Goal: Contribute content: Contribute content

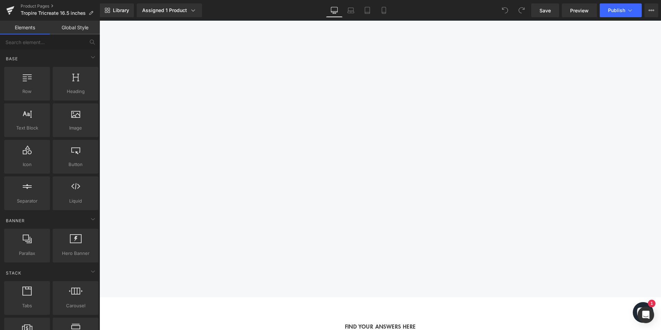
scroll to position [1052, 0]
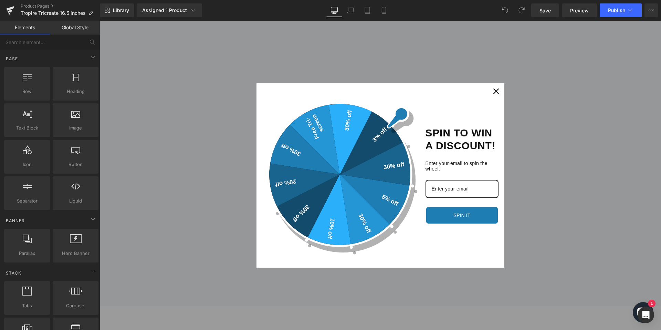
click at [501, 89] on div "Close" at bounding box center [496, 91] width 11 height 11
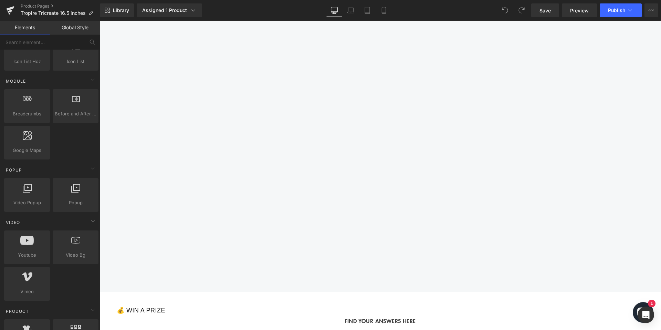
scroll to position [335, 0]
click at [31, 261] on div "Youtube youtube, vimeo, videos" at bounding box center [27, 246] width 46 height 34
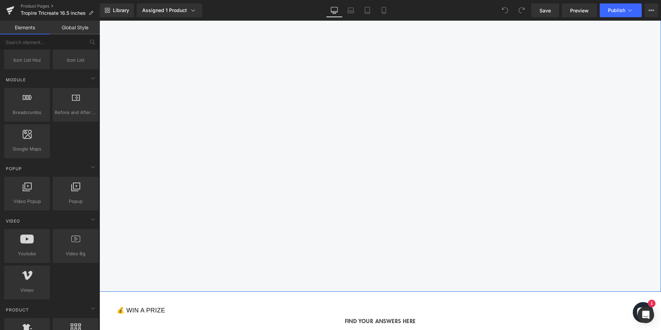
click at [113, 210] on div "Youtube Row" at bounding box center [381, 134] width 562 height 315
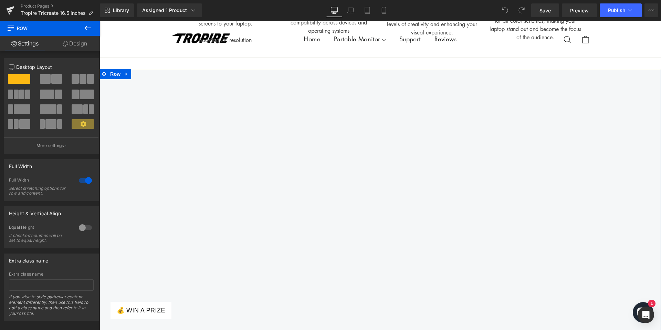
scroll to position [909, 0]
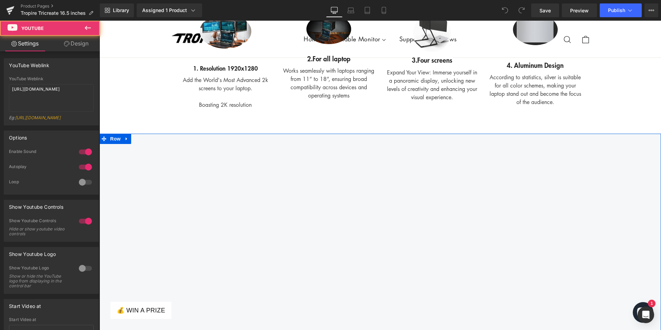
click at [231, 159] on div "Youtube" at bounding box center [378, 289] width 468 height 283
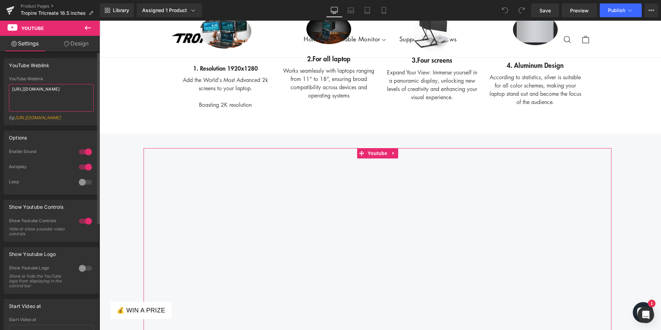
click at [36, 96] on textarea "https://youtube.com/shorts/Ac0RH4aEKyk" at bounding box center [51, 98] width 85 height 28
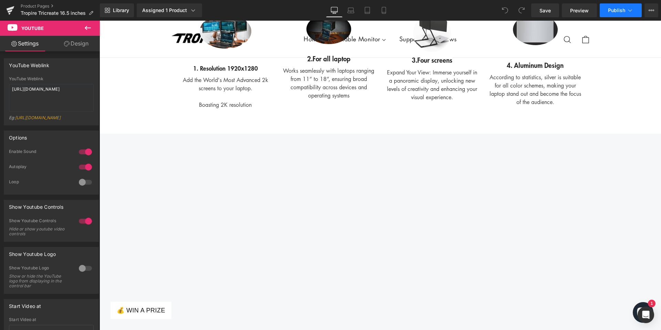
click at [622, 11] on span "Publish" at bounding box center [616, 11] width 17 height 6
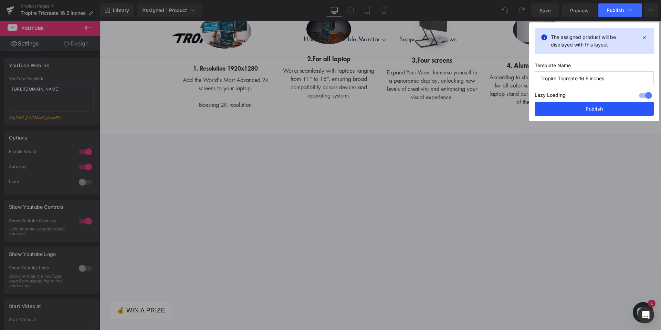
click at [580, 105] on button "Publish" at bounding box center [594, 109] width 119 height 14
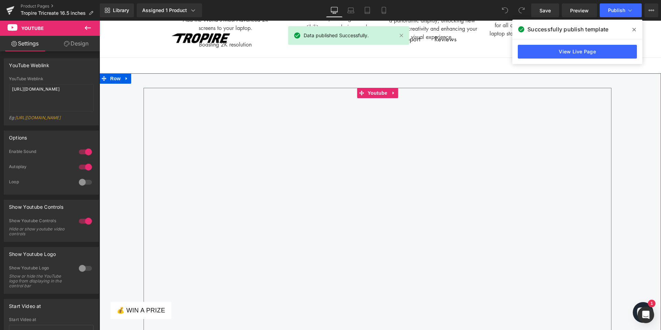
scroll to position [979, 0]
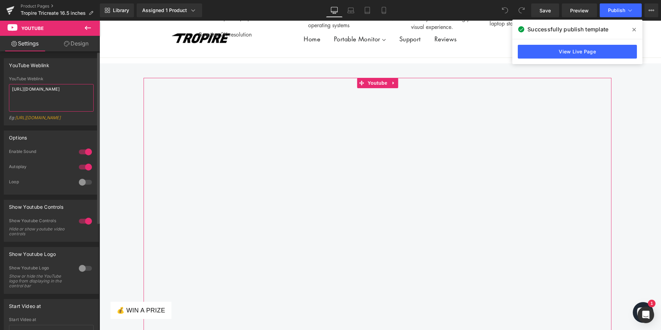
click at [27, 89] on textarea "https://youtube.com/shorts/Ac0RH4aEKyk" at bounding box center [51, 98] width 85 height 28
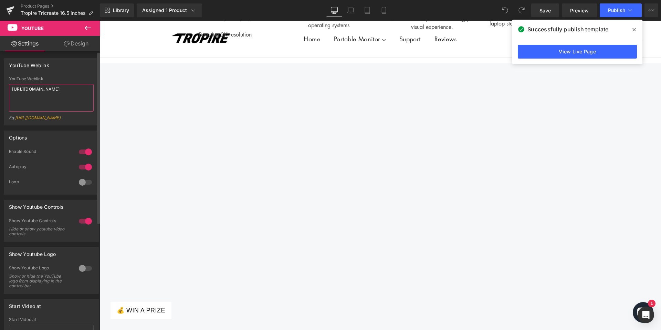
click at [31, 98] on textarea "https://www.youtube.com/shorts/Ac0RH4aEKyk" at bounding box center [51, 98] width 85 height 28
type textarea "https://www.youtube.com/shorts/Ac0RH4aEKyk"
click at [79, 125] on div "Eg: https://www.youtube.com/watch?v=OQBlWco72c4" at bounding box center [51, 120] width 85 height 10
click at [579, 52] on link "View Live Page" at bounding box center [577, 52] width 119 height 14
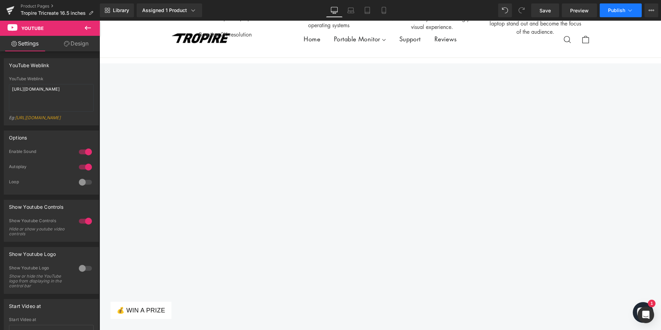
click at [624, 10] on span "Publish" at bounding box center [616, 11] width 17 height 6
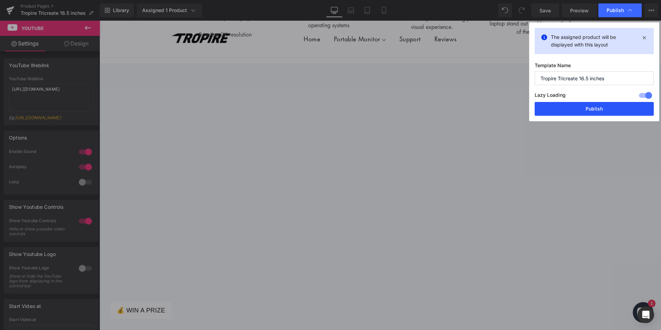
click at [592, 107] on button "Publish" at bounding box center [594, 109] width 119 height 14
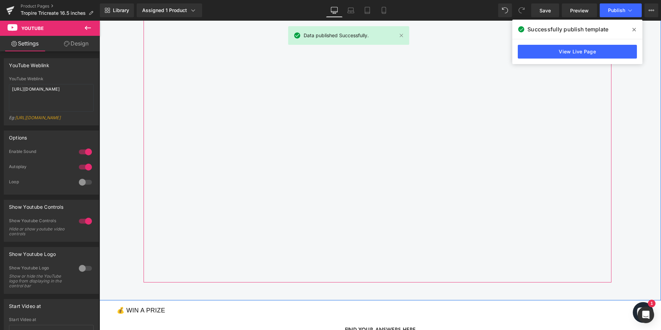
scroll to position [1057, 0]
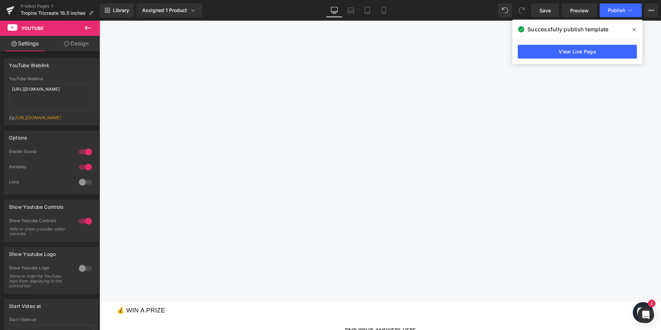
click at [638, 29] on span at bounding box center [634, 29] width 11 height 11
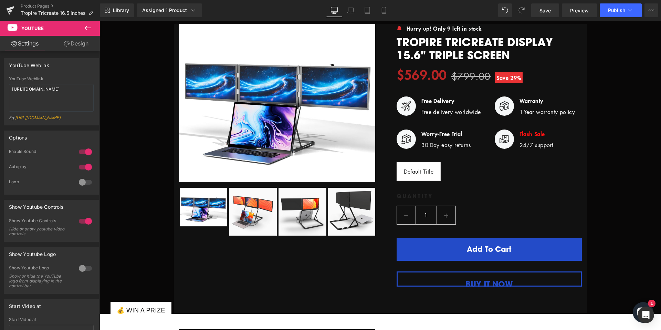
scroll to position [0, 0]
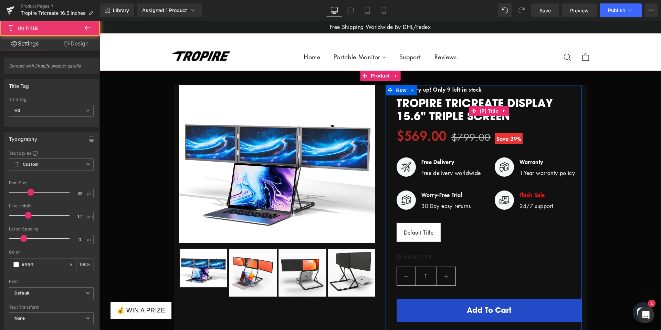
drag, startPoint x: 396, startPoint y: 102, endPoint x: 442, endPoint y: 105, distance: 46.3
click at [440, 104] on link "Tropire Tricreate Display 15.6" Triple Screen" at bounding box center [489, 109] width 185 height 27
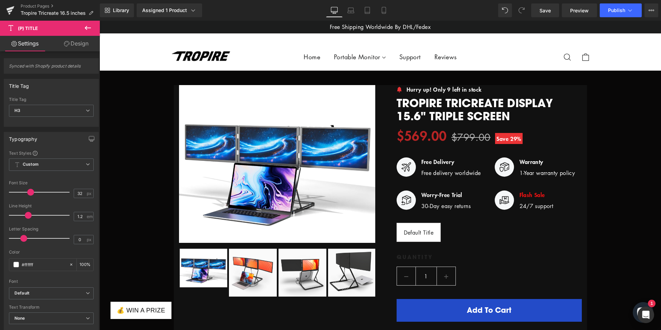
drag, startPoint x: 422, startPoint y: 96, endPoint x: 379, endPoint y: 2, distance: 103.9
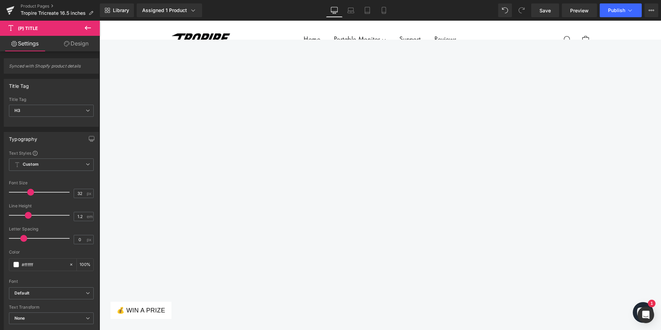
scroll to position [992, 0]
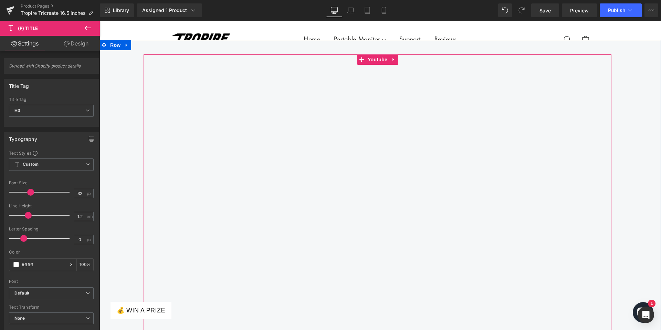
click at [194, 65] on div "Youtube" at bounding box center [378, 195] width 468 height 283
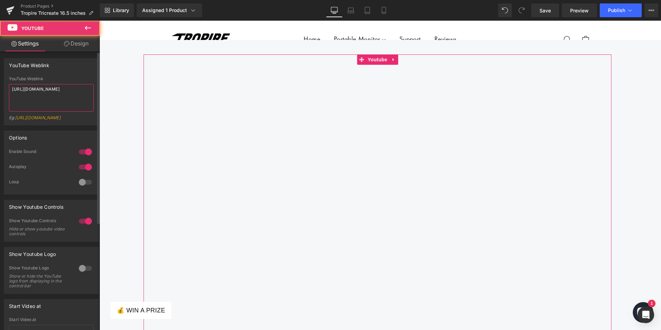
click at [59, 99] on textarea "https://www.youtube.com/shorts/Ac0RH4aEKyk" at bounding box center [51, 98] width 85 height 28
paste textarea "youtube.com/shorts/bXdejDxeO44"
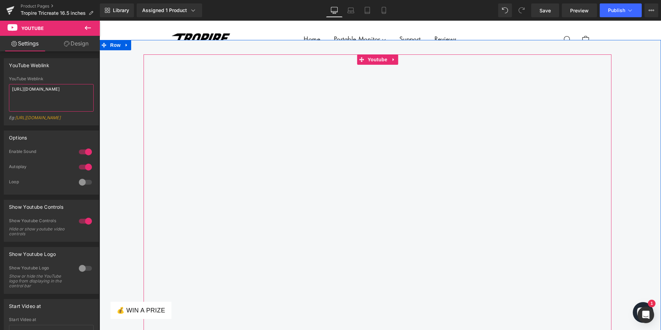
type textarea "https://youtube.com/shorts/bXdejDxeO44"
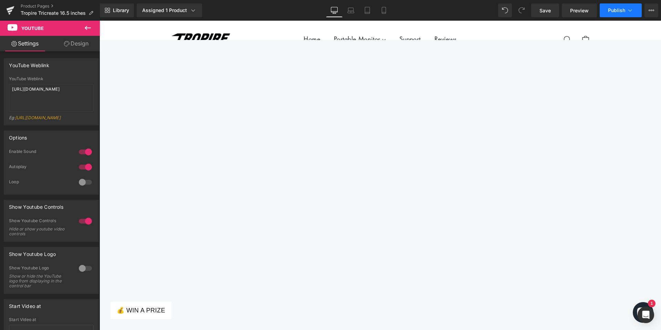
click at [611, 9] on span "Publish" at bounding box center [616, 11] width 17 height 6
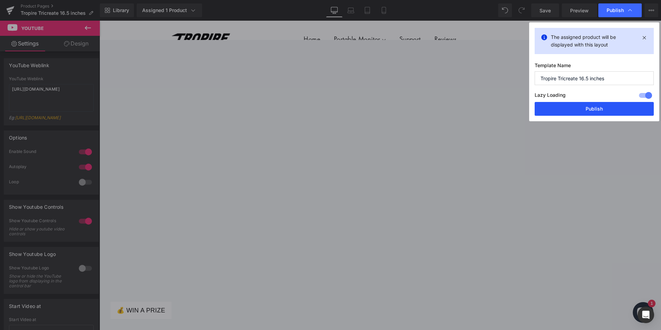
click at [592, 105] on button "Publish" at bounding box center [594, 109] width 119 height 14
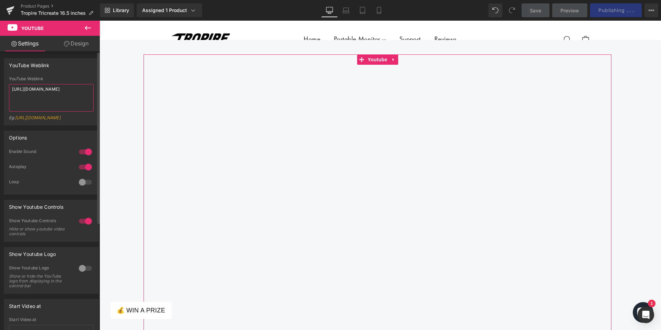
click at [45, 97] on textarea "https://youtube.com/shorts/bXdejDxeO44" at bounding box center [51, 98] width 85 height 28
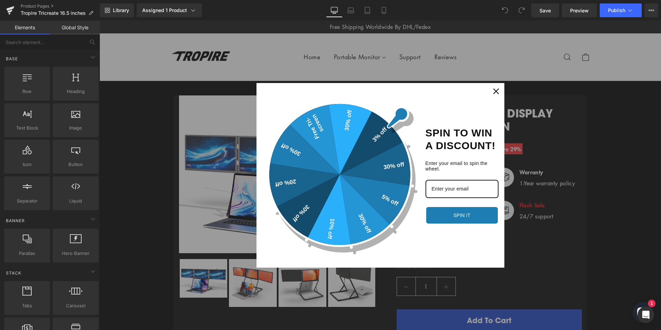
click at [502, 88] on button "Close" at bounding box center [496, 91] width 17 height 17
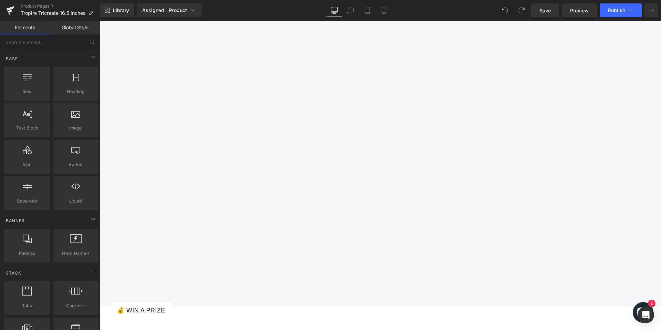
scroll to position [1150, 0]
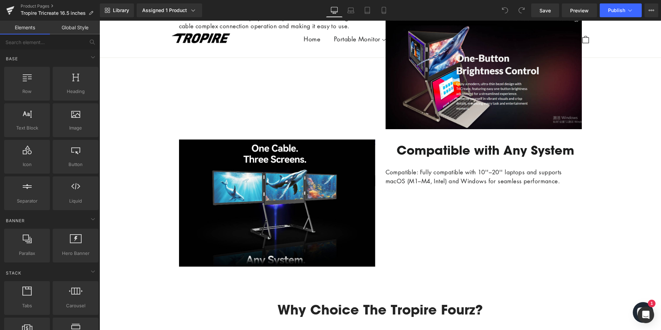
scroll to position [957, 0]
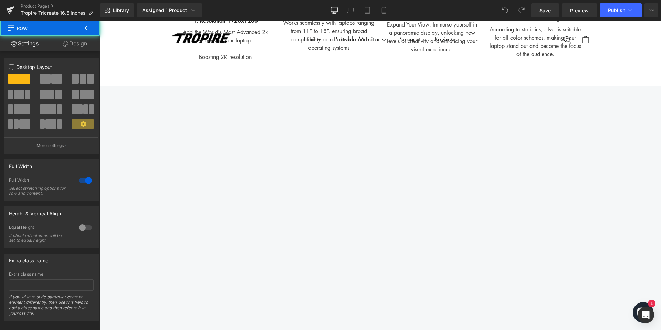
click at [123, 200] on div "Youtube Row" at bounding box center [381, 243] width 562 height 315
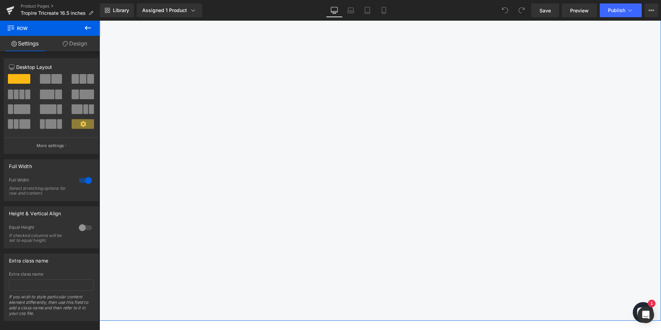
scroll to position [1069, 0]
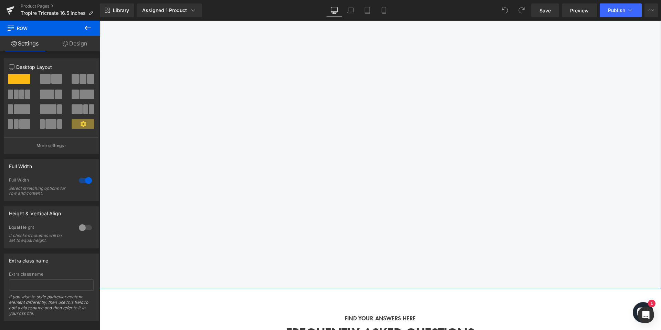
click at [336, 276] on div "Youtube Row" at bounding box center [381, 131] width 562 height 315
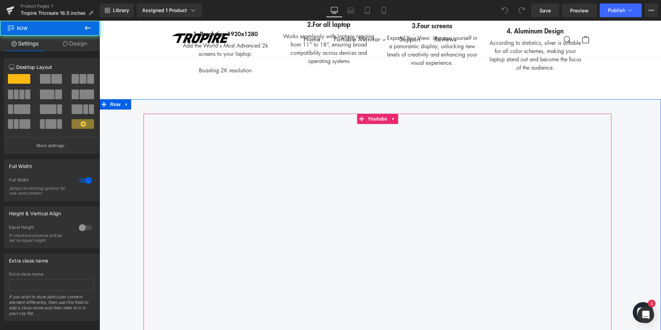
scroll to position [938, 0]
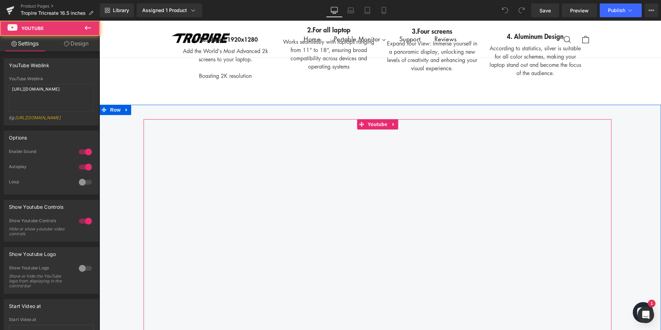
click at [223, 124] on div "Youtube" at bounding box center [378, 260] width 468 height 283
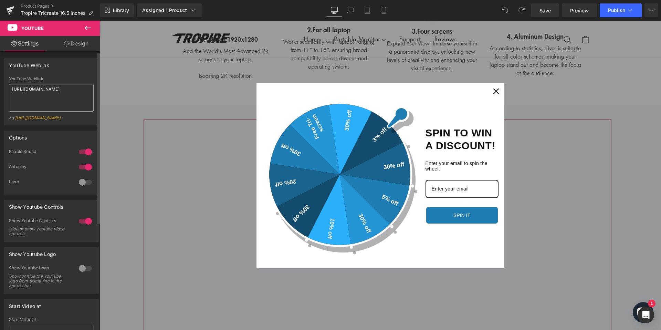
click at [44, 101] on textarea "https://youtube.com/shorts/bXdejDxeO44" at bounding box center [51, 98] width 85 height 28
type textarea "https://youtu.be/-4zyv9NgtGg"
click at [494, 92] on icon "close icon" at bounding box center [497, 92] width 6 height 6
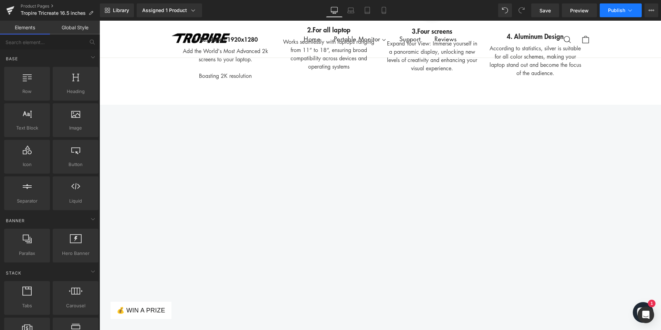
click at [605, 10] on button "Publish" at bounding box center [621, 10] width 42 height 14
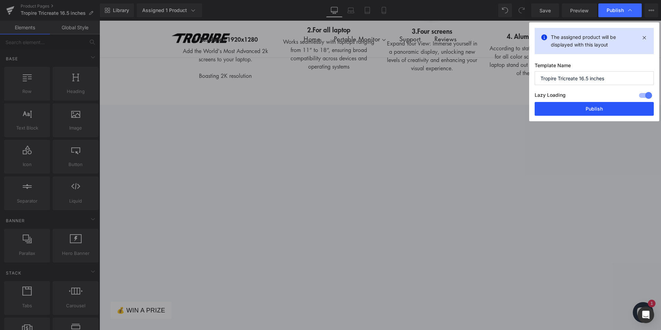
drag, startPoint x: 599, startPoint y: 105, endPoint x: 359, endPoint y: 74, distance: 242.8
click at [599, 105] on button "Publish" at bounding box center [594, 109] width 119 height 14
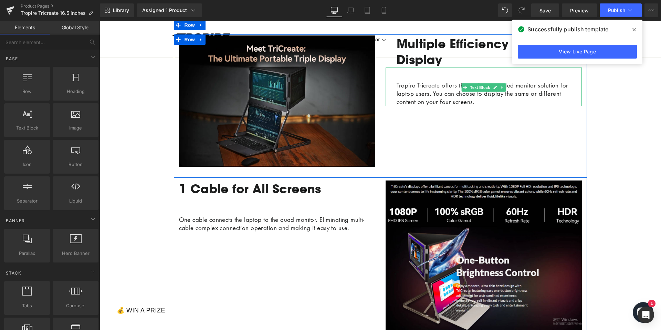
scroll to position [378, 0]
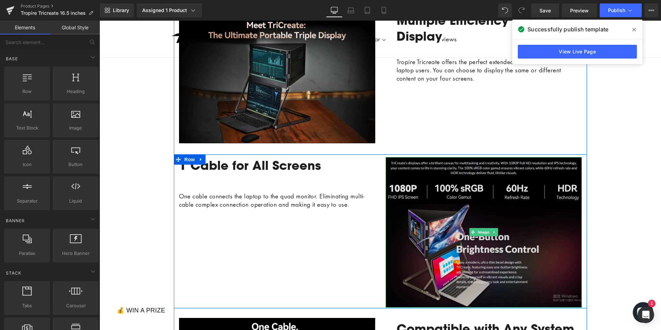
click at [438, 223] on img at bounding box center [484, 232] width 196 height 151
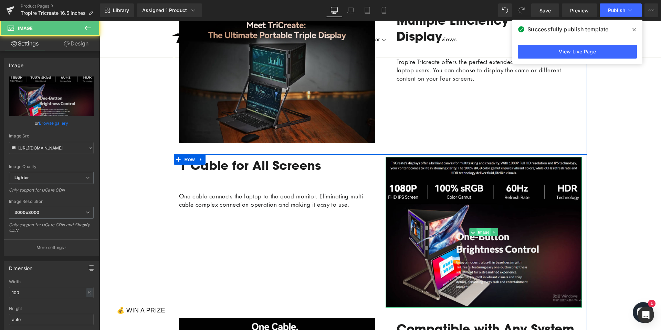
click at [482, 230] on span "Image" at bounding box center [484, 232] width 14 height 8
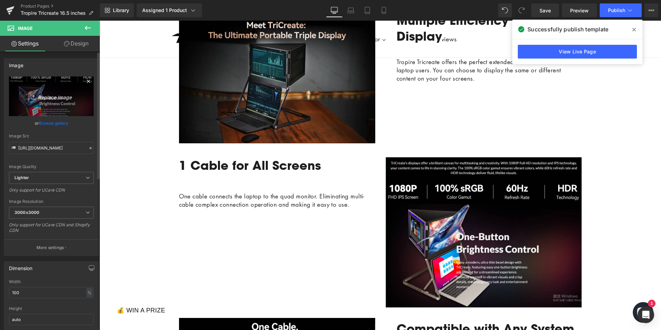
click at [45, 96] on icon "Replace Image" at bounding box center [51, 96] width 55 height 9
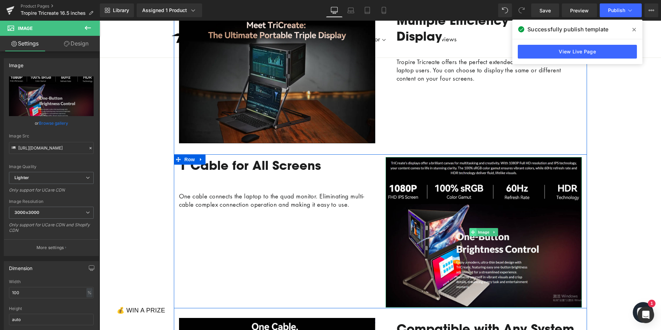
click at [476, 231] on span at bounding box center [473, 232] width 7 height 8
click at [480, 231] on span "Image" at bounding box center [484, 232] width 14 height 8
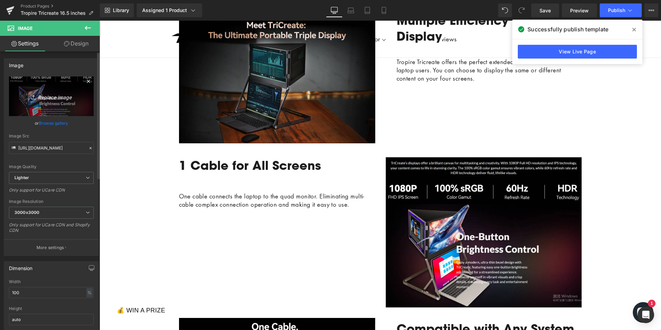
click at [50, 97] on icon "Replace Image" at bounding box center [51, 96] width 55 height 9
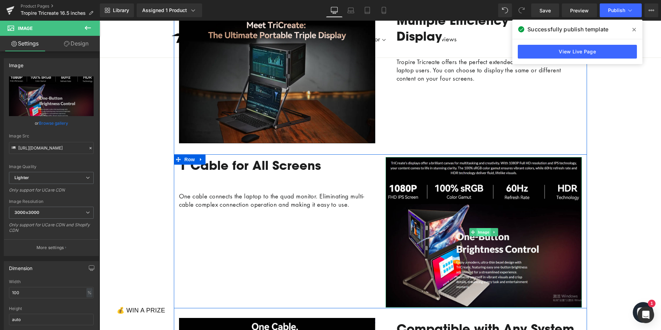
click at [483, 229] on span "Image" at bounding box center [484, 232] width 14 height 8
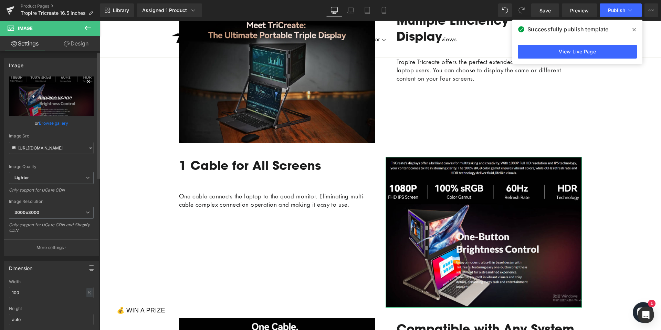
click at [39, 93] on icon "Replace Image" at bounding box center [51, 96] width 55 height 9
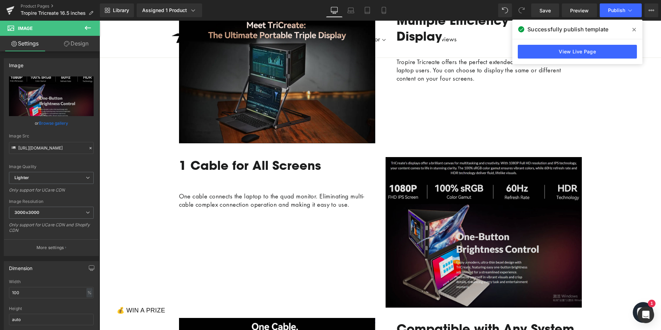
type input "C:\fakepath\2567b3e0-105b-436d-9801-262b5a930f9c.png"
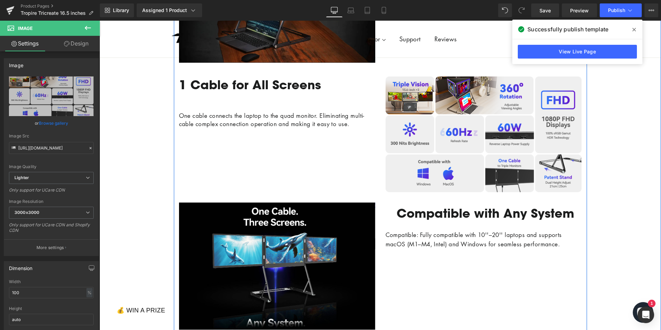
scroll to position [479, 0]
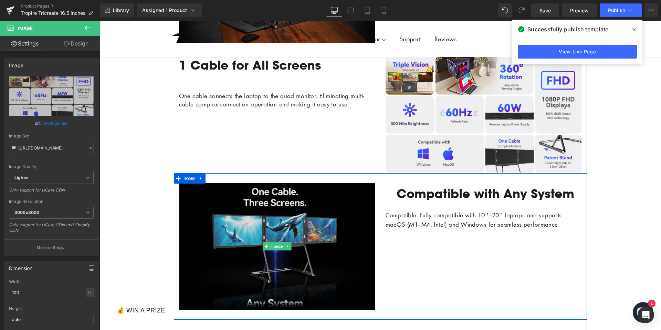
click at [332, 202] on img at bounding box center [277, 246] width 196 height 127
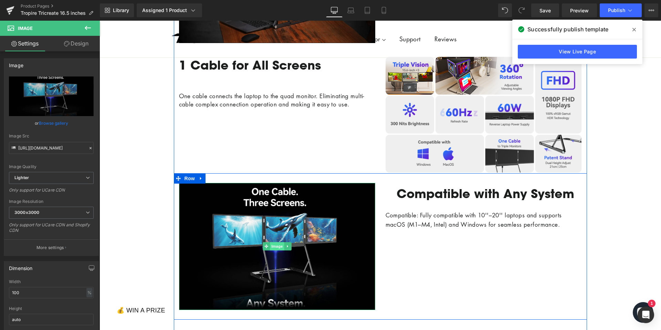
click at [279, 243] on span "Image" at bounding box center [277, 246] width 14 height 8
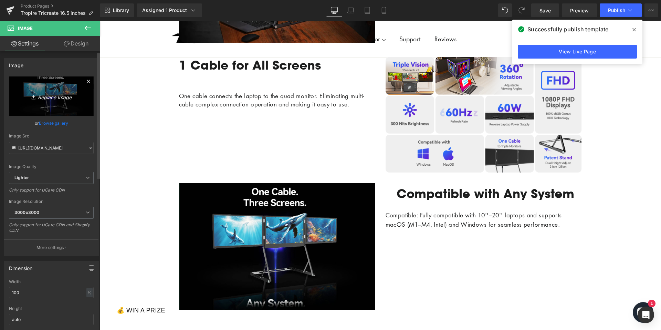
click at [48, 100] on icon "Replace Image" at bounding box center [51, 96] width 55 height 9
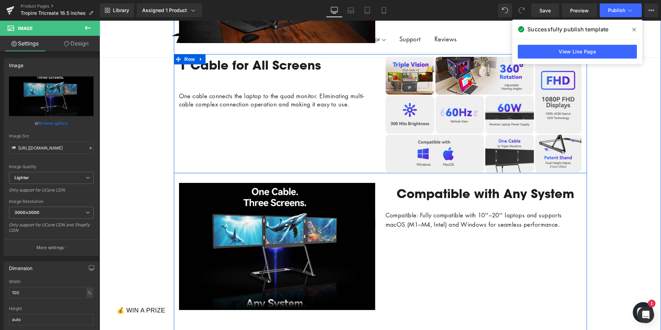
click at [357, 154] on div "1 Cable for All Screens Text Block One cable connects the laptop to the quad mo…" at bounding box center [277, 115] width 207 height 116
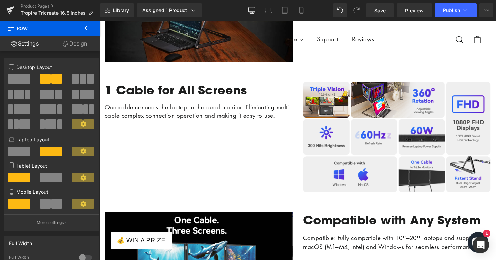
scroll to position [528, 0]
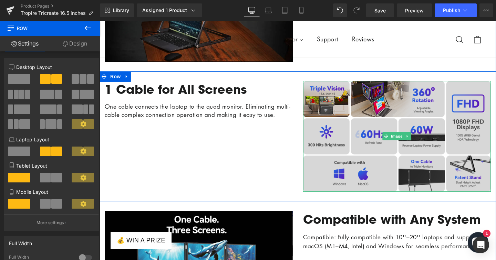
click at [349, 163] on img at bounding box center [397, 136] width 188 height 111
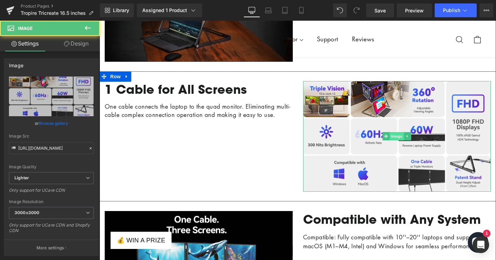
click at [400, 140] on span "Image" at bounding box center [397, 136] width 14 height 8
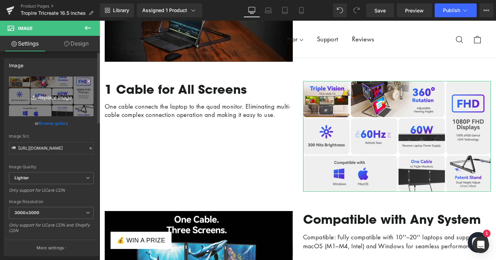
click at [46, 99] on icon "Replace Image" at bounding box center [51, 96] width 55 height 9
type input "C:\fakepath\850cf4eb-1342-478b-8f83-45143a7b08cd.png"
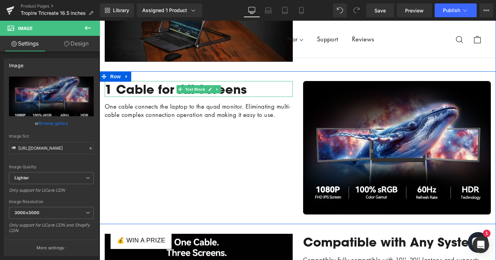
click at [170, 97] on b "1 Cable for All Screens" at bounding box center [176, 89] width 142 height 16
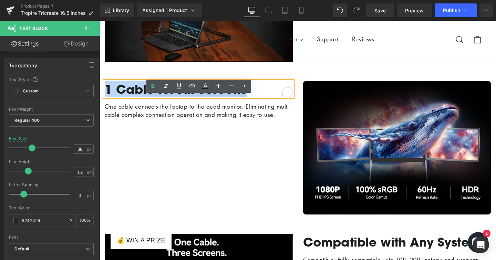
drag, startPoint x: 234, startPoint y: 107, endPoint x: 107, endPoint y: 100, distance: 127.7
click at [107, 97] on b "1 Cable for All Screens" at bounding box center [176, 89] width 142 height 16
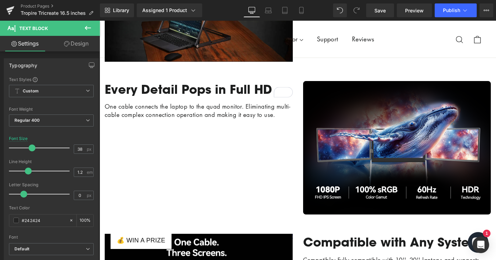
click at [115, 119] on span "One cable connects the laptop to the quad monitor. Eliminating multi-cable comp…" at bounding box center [198, 110] width 186 height 16
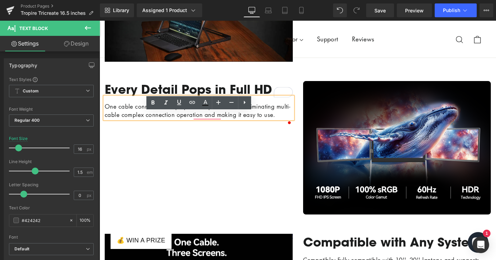
drag, startPoint x: 124, startPoint y: 137, endPoint x: 104, endPoint y: 120, distance: 25.9
click at [105, 119] on div "One cable connects the laptop to the quad monitor. Eliminating multi-cable comp…" at bounding box center [199, 108] width 188 height 22
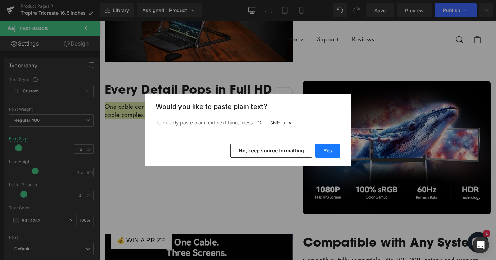
click at [326, 151] on button "Yes" at bounding box center [327, 151] width 25 height 14
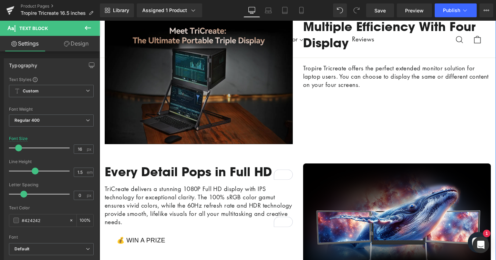
scroll to position [442, 0]
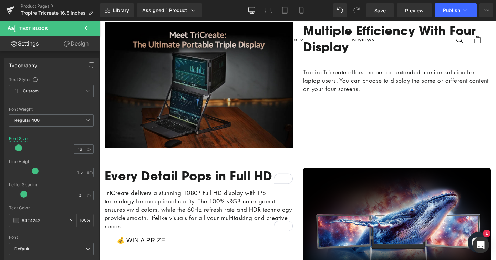
click at [226, 86] on img at bounding box center [199, 84] width 188 height 125
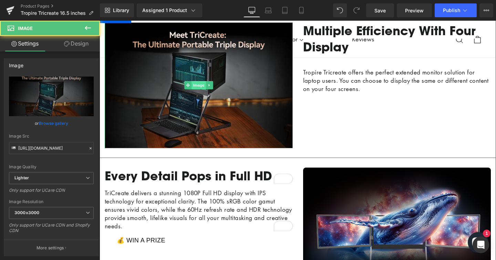
click at [202, 89] on span "Image" at bounding box center [199, 85] width 14 height 8
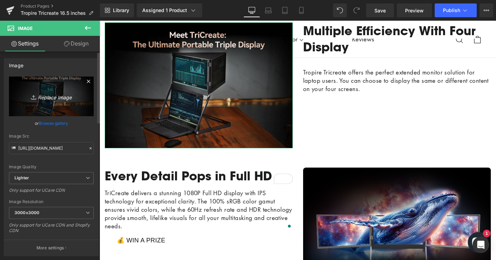
click at [47, 99] on icon "Replace Image" at bounding box center [51, 96] width 55 height 9
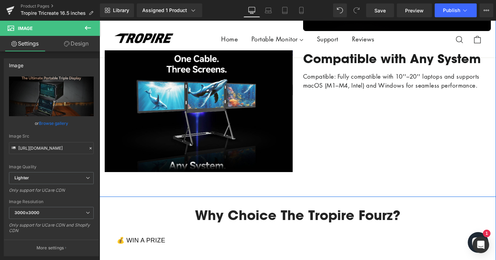
scroll to position [713, 0]
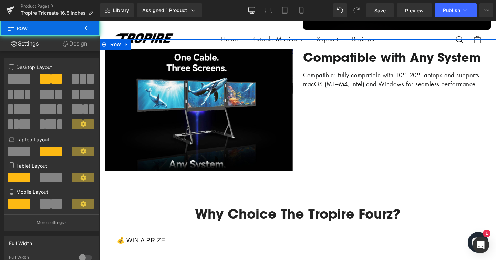
click at [356, 148] on div "Compatible with Any System Text Block Compatible: Fully compatible with 10''–20…" at bounding box center [397, 110] width 198 height 122
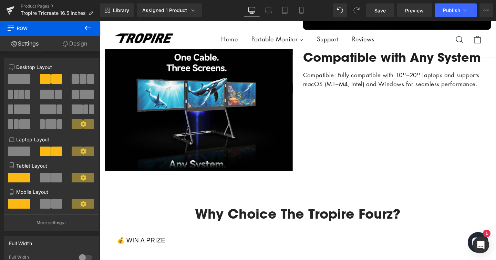
click at [346, 88] on span "Compatible: Fully compatible with 10''–20'' laptops and supports macOS (M1–M4, …" at bounding box center [391, 79] width 176 height 17
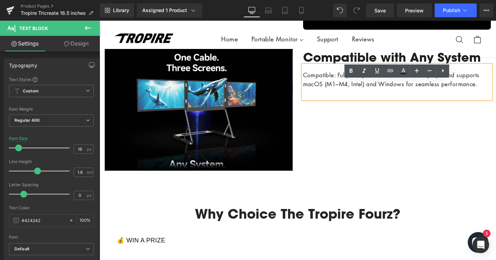
click at [486, 89] on p "Compatible: Fully compatible with 10''–20'' laptops and supports macOS (M1–M4, …" at bounding box center [397, 80] width 188 height 18
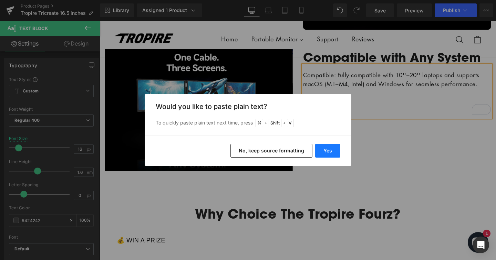
click at [329, 156] on button "Yes" at bounding box center [327, 151] width 25 height 14
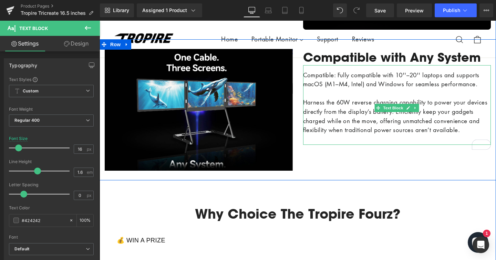
click at [314, 98] on p "To enrich screen reader interactions, please activate Accessibility in Grammarl…" at bounding box center [397, 93] width 188 height 9
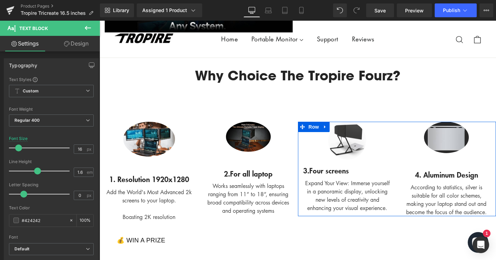
scroll to position [850, 0]
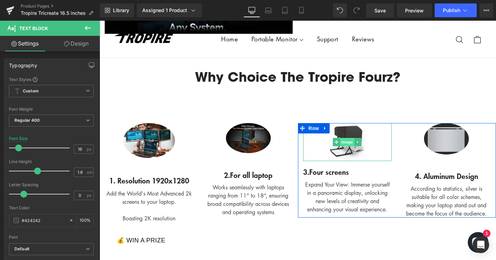
click at [348, 146] on span "Image" at bounding box center [347, 142] width 14 height 8
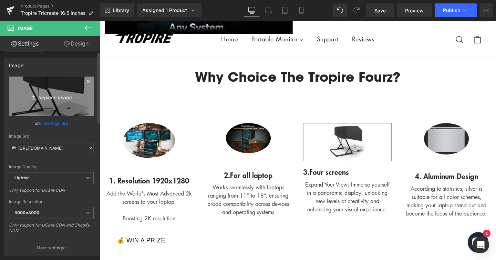
click at [46, 94] on icon "Replace Image" at bounding box center [51, 96] width 55 height 9
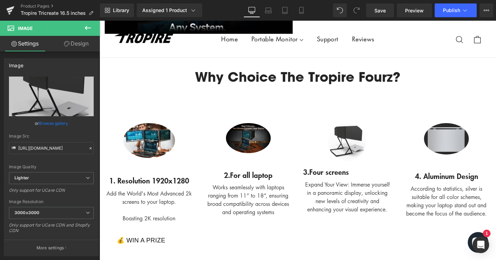
type input "C:\fakepath\5cf70ade291cc0c2c2f0f24b0d916e3e_original.avif"
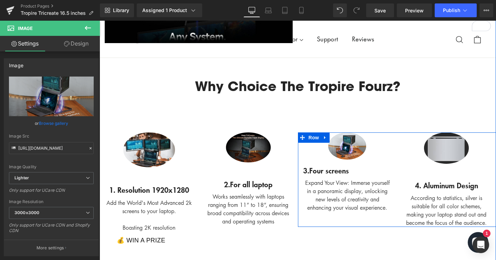
scroll to position [839, 0]
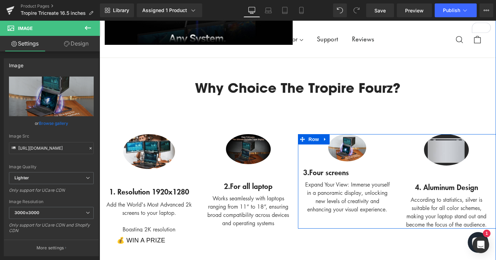
click at [340, 173] on span "Text Block" at bounding box center [343, 169] width 23 height 8
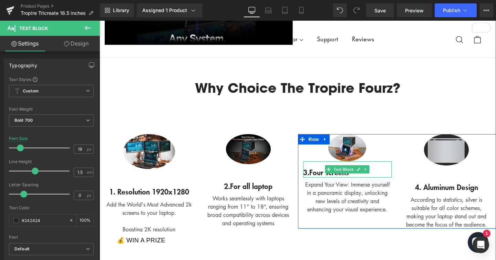
click at [316, 177] on span "Four screens" at bounding box center [329, 172] width 40 height 10
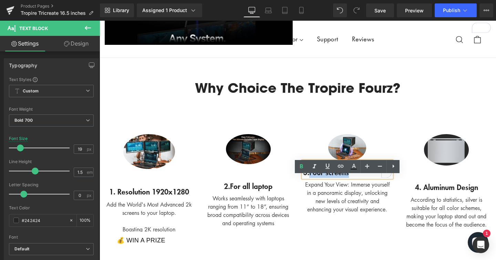
drag, startPoint x: 314, startPoint y: 186, endPoint x: 362, endPoint y: 189, distance: 49.0
click at [362, 178] on div "3. Four screens" at bounding box center [347, 169] width 89 height 17
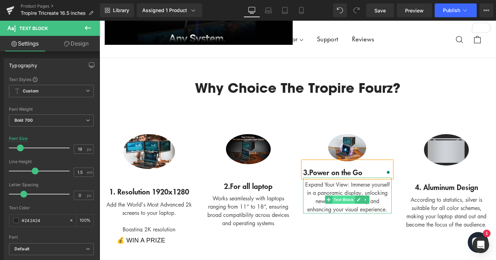
click at [336, 204] on span "Text Block" at bounding box center [343, 199] width 23 height 8
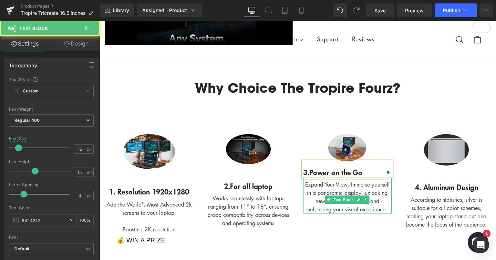
click at [311, 205] on div "Expand Your View: Immerse yourself in a panoramic display, unlocking new levels…" at bounding box center [347, 196] width 89 height 33
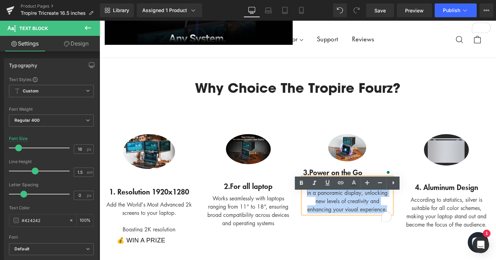
drag, startPoint x: 313, startPoint y: 200, endPoint x: 373, endPoint y: 240, distance: 71.6
click at [373, 228] on div "Image 3. Power on the Go Text Block Expand Your View: Immerse yourself in a pan…" at bounding box center [397, 181] width 198 height 94
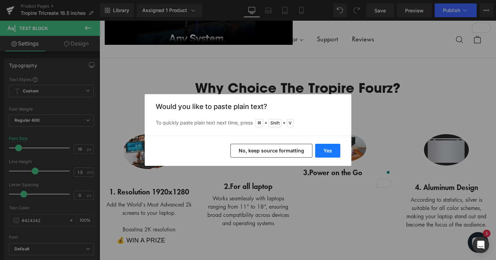
click at [327, 149] on button "Yes" at bounding box center [327, 151] width 25 height 14
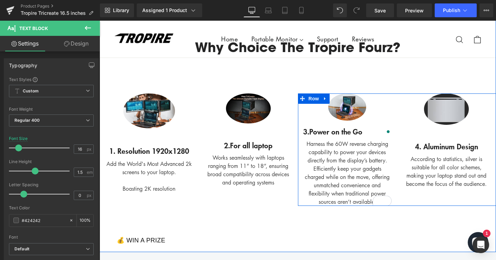
scroll to position [894, 0]
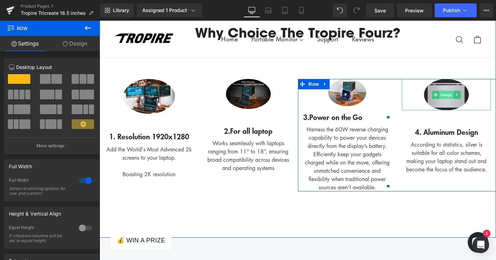
click at [451, 99] on span "Image" at bounding box center [446, 95] width 14 height 8
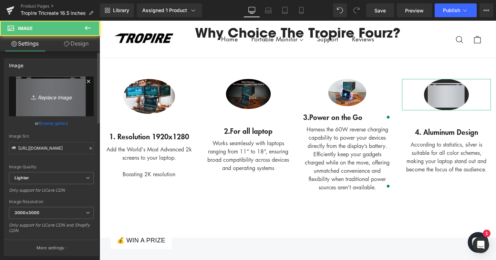
click at [54, 109] on link "Replace Image" at bounding box center [51, 96] width 85 height 40
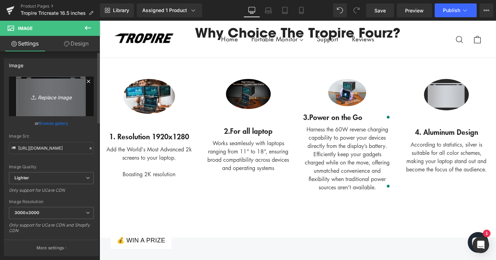
type input "C:\fakepath\fb0b54d3-0a5c-4dab-9ff3-c813084a4b39.jpeg"
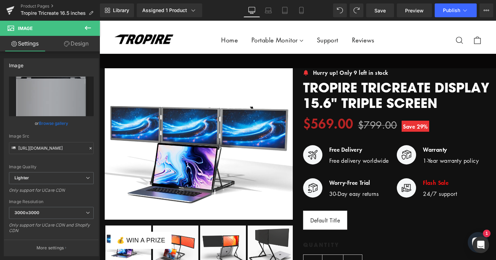
scroll to position [0, 0]
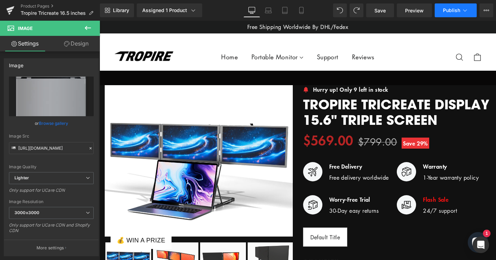
click at [455, 14] on button "Publish" at bounding box center [456, 10] width 42 height 14
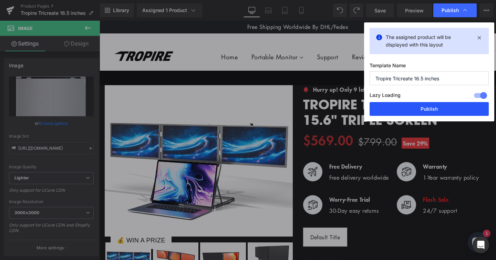
click at [437, 104] on button "Publish" at bounding box center [429, 109] width 119 height 14
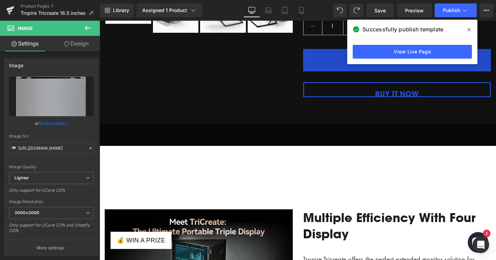
scroll to position [245, 0]
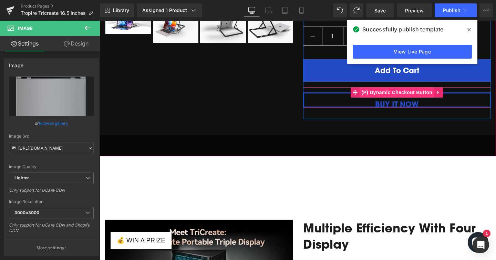
click at [380, 97] on span "(P) Dynamic Checkout Button" at bounding box center [397, 92] width 74 height 10
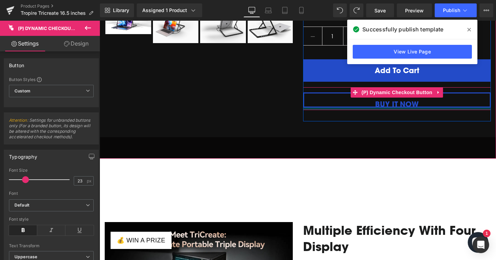
click at [371, 110] on div at bounding box center [397, 108] width 188 height 2
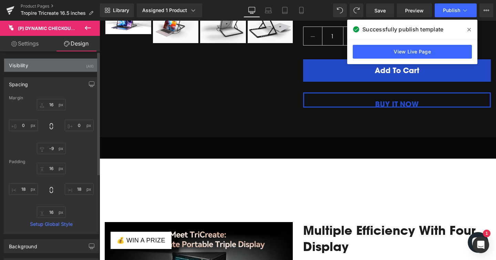
click at [30, 62] on div "Visibility (All)" at bounding box center [51, 65] width 94 height 13
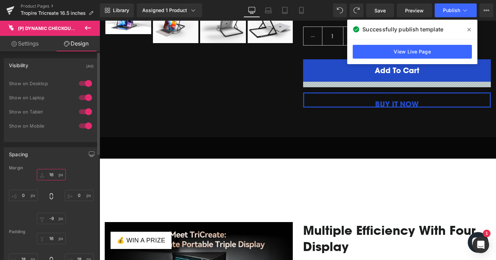
click at [52, 175] on input "16" at bounding box center [51, 174] width 29 height 11
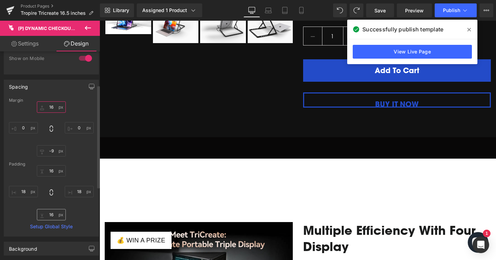
scroll to position [64, 0]
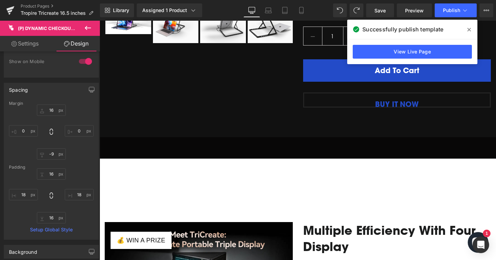
click at [367, 107] on button "Buy it now" at bounding box center [397, 99] width 188 height 15
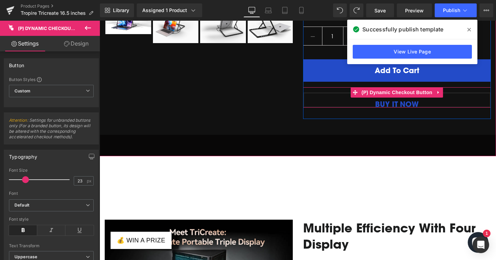
click at [393, 107] on div "Buy it now (P) Dynamic Checkout Button" at bounding box center [397, 97] width 188 height 20
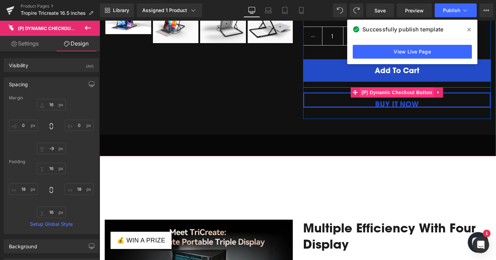
click at [386, 97] on span "(P) Dynamic Checkout Button" at bounding box center [397, 92] width 74 height 10
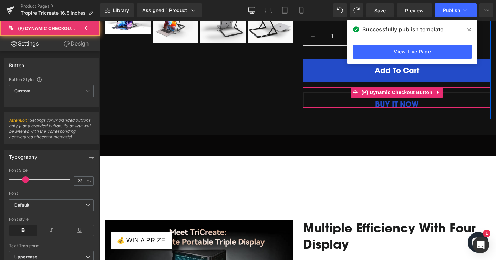
click at [381, 107] on button "Buy it now" at bounding box center [397, 99] width 188 height 15
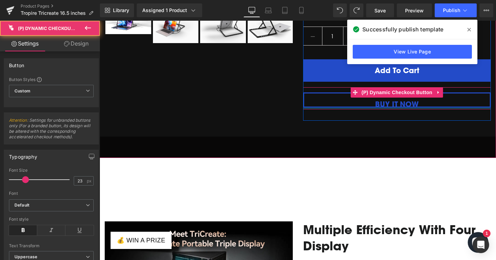
click at [389, 109] on div at bounding box center [397, 108] width 188 height 2
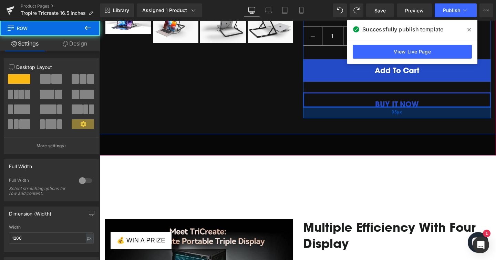
click at [395, 118] on div "35px" at bounding box center [397, 112] width 188 height 12
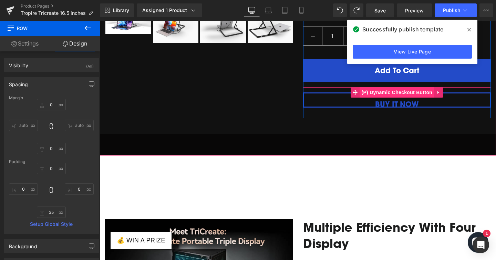
click at [390, 97] on span "(P) Dynamic Checkout Button" at bounding box center [397, 92] width 74 height 10
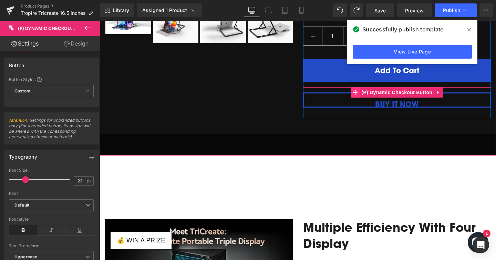
click at [353, 95] on icon at bounding box center [355, 92] width 5 height 5
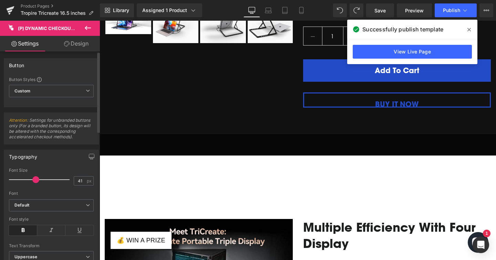
drag, startPoint x: 25, startPoint y: 185, endPoint x: 35, endPoint y: 185, distance: 10.0
click at [35, 183] on span at bounding box center [35, 179] width 7 height 7
drag, startPoint x: 37, startPoint y: 185, endPoint x: 32, endPoint y: 185, distance: 5.2
click at [32, 183] on span at bounding box center [30, 179] width 7 height 7
click at [30, 183] on span at bounding box center [28, 179] width 7 height 7
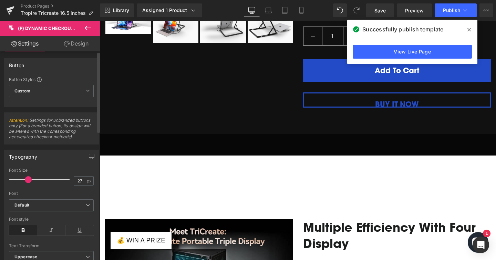
type input "26"
click at [28, 183] on span at bounding box center [27, 179] width 7 height 7
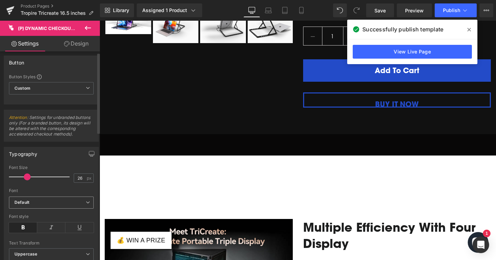
click at [74, 212] on div "Default Default Open Font Manager" at bounding box center [51, 204] width 85 height 16
click at [68, 205] on b "Default" at bounding box center [49, 202] width 71 height 6
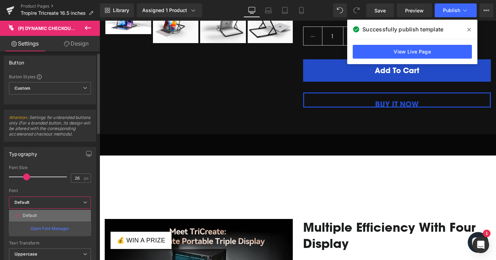
click at [44, 221] on li "Default" at bounding box center [50, 215] width 82 height 11
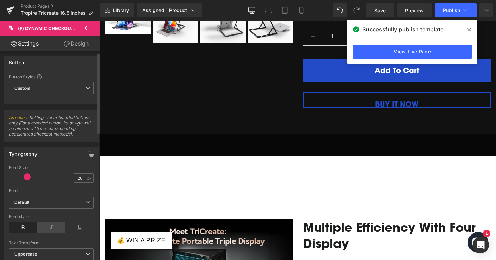
click at [47, 233] on icon at bounding box center [51, 227] width 28 height 10
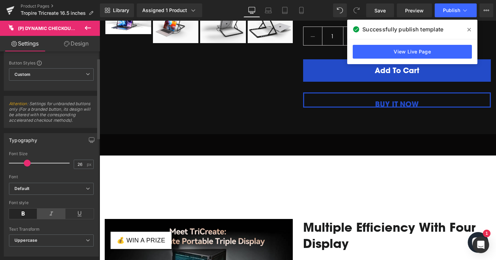
scroll to position [50, 0]
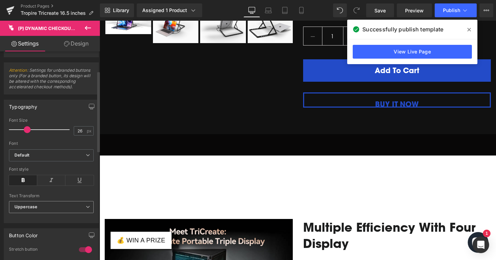
click at [61, 213] on span "Uppercase" at bounding box center [51, 207] width 85 height 12
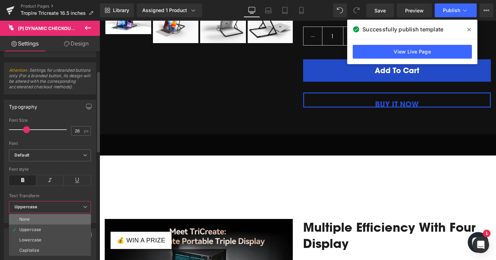
click at [46, 224] on li "None" at bounding box center [50, 219] width 82 height 10
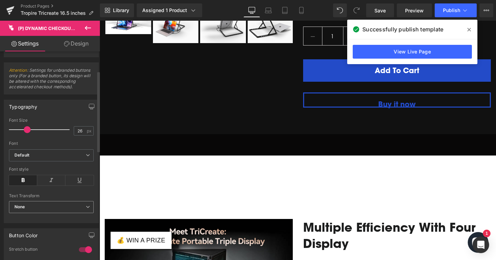
click at [46, 213] on span "None" at bounding box center [51, 207] width 85 height 12
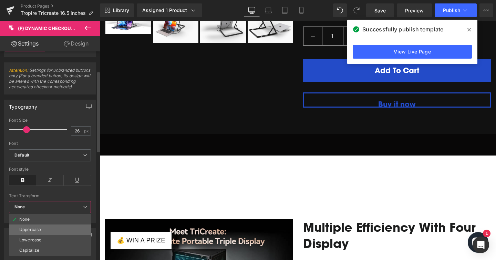
click at [42, 232] on li "Uppercase" at bounding box center [50, 229] width 82 height 10
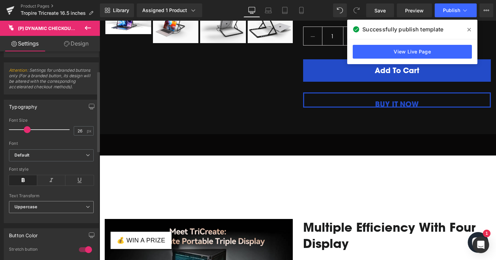
click at [50, 213] on span "Uppercase" at bounding box center [51, 207] width 85 height 12
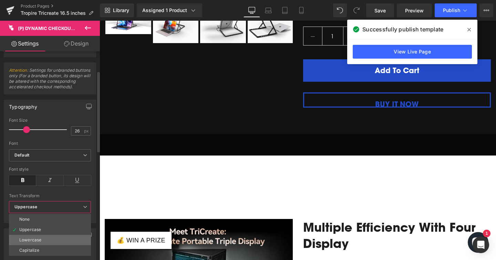
click at [41, 243] on li "Lowercase" at bounding box center [50, 240] width 82 height 10
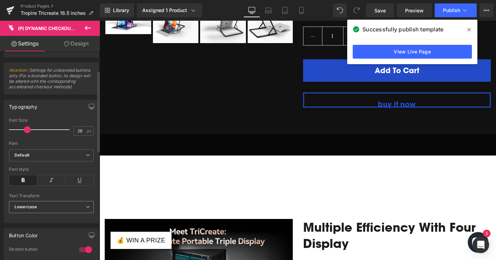
click at [40, 206] on div "Text Transform Lowercase None Uppercase Lowercase Capitalize" at bounding box center [51, 207] width 85 height 28
click at [39, 212] on span "Lowercase" at bounding box center [51, 207] width 85 height 12
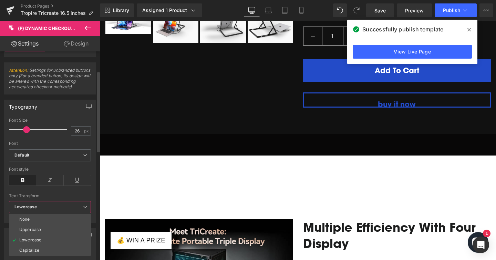
click at [41, 255] on li "Capitalize" at bounding box center [50, 250] width 82 height 10
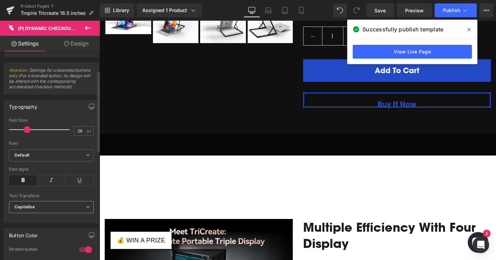
click at [36, 213] on span "Capitalize" at bounding box center [51, 207] width 85 height 12
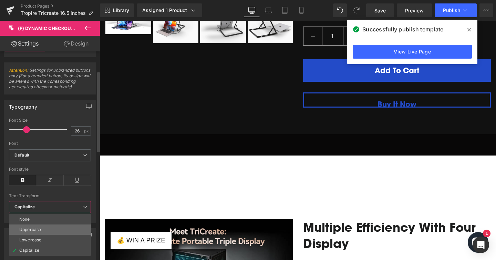
click at [39, 232] on div "Uppercase" at bounding box center [30, 229] width 22 height 5
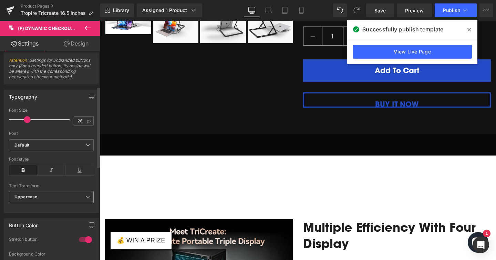
scroll to position [95, 0]
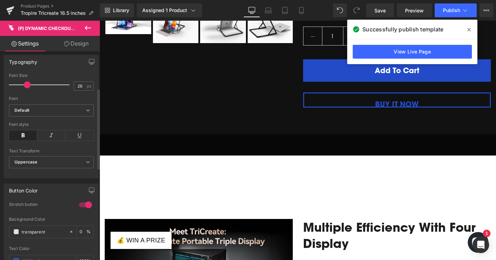
click at [82, 210] on div at bounding box center [85, 204] width 17 height 11
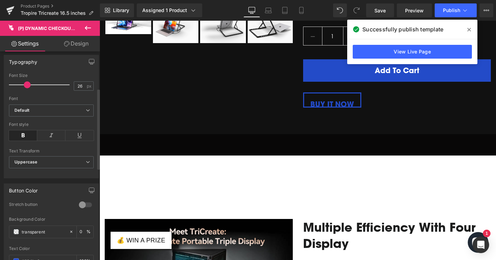
click at [82, 210] on div at bounding box center [85, 204] width 17 height 11
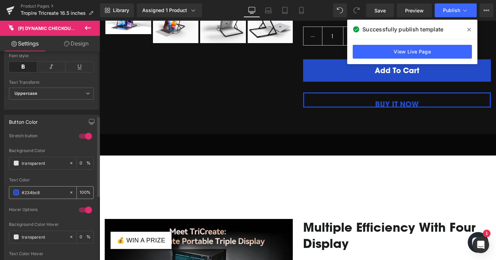
scroll to position [167, 0]
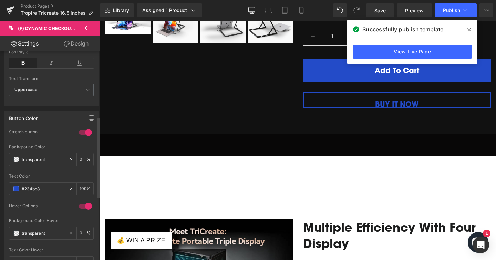
click at [78, 212] on div at bounding box center [85, 206] width 17 height 11
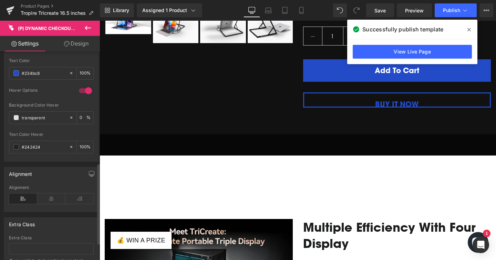
scroll to position [288, 0]
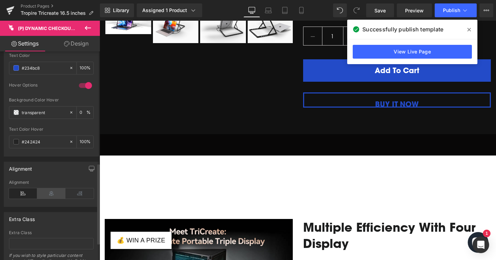
click at [45, 198] on icon at bounding box center [51, 193] width 28 height 10
click at [16, 198] on icon at bounding box center [23, 193] width 28 height 10
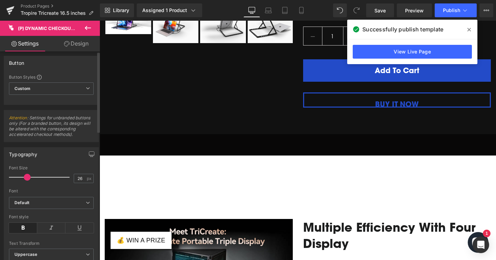
scroll to position [0, 0]
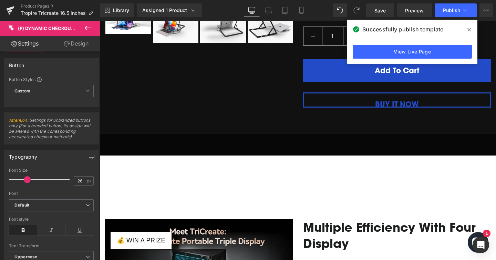
click at [73, 48] on link "Design" at bounding box center [76, 44] width 50 height 16
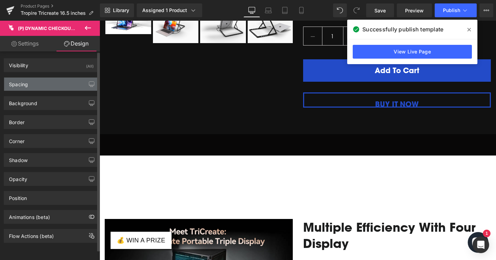
click at [60, 80] on div "Spacing" at bounding box center [51, 84] width 94 height 13
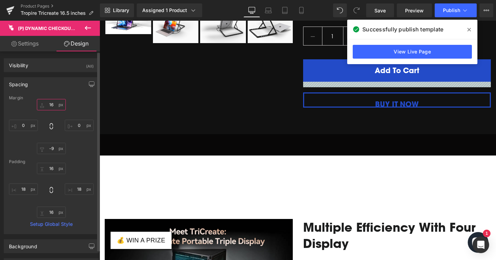
click at [53, 105] on input "16" at bounding box center [51, 104] width 29 height 11
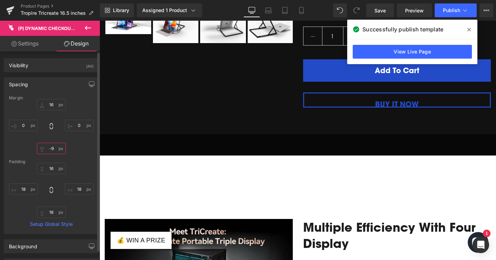
click at [51, 148] on input "-9" at bounding box center [51, 148] width 29 height 11
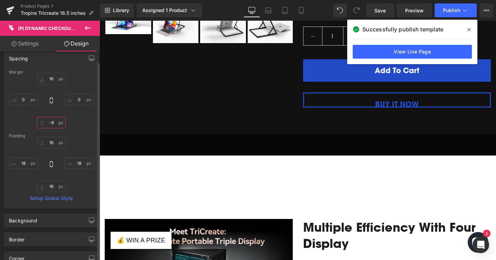
scroll to position [25, 0]
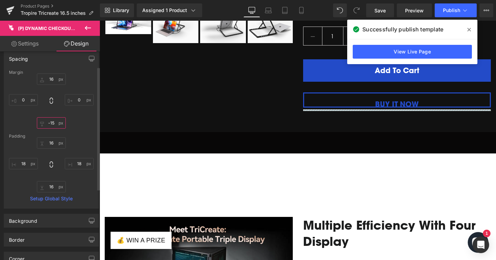
type input "-16"
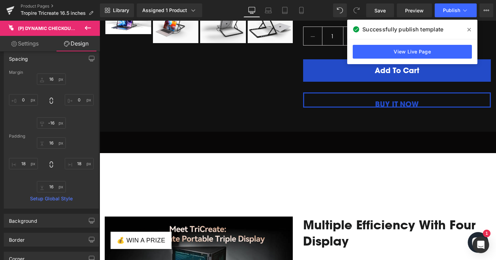
click at [84, 26] on icon at bounding box center [88, 28] width 8 height 8
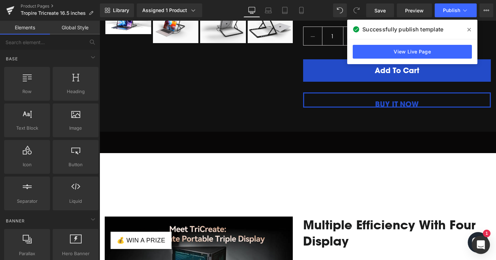
click at [479, 243] on icon "Open Intercom Messenger" at bounding box center [481, 244] width 8 height 9
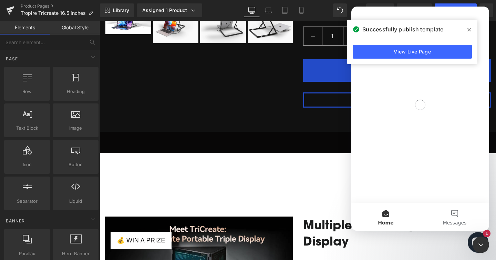
scroll to position [0, 0]
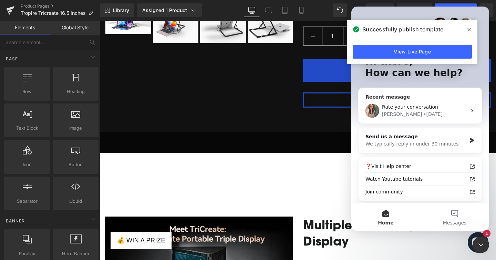
click at [400, 105] on span "Rate your conversation" at bounding box center [410, 107] width 56 height 6
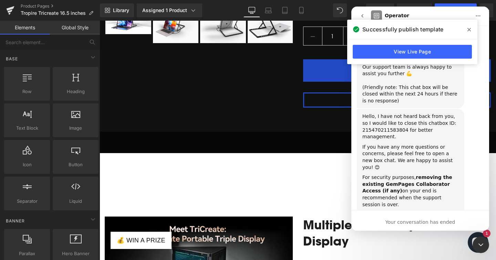
scroll to position [306, 0]
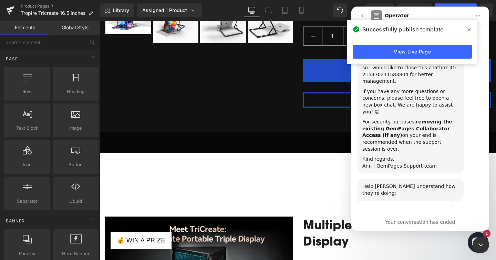
drag, startPoint x: 468, startPoint y: 30, endPoint x: 368, endPoint y: 10, distance: 101.7
click at [468, 30] on icon at bounding box center [469, 30] width 3 height 6
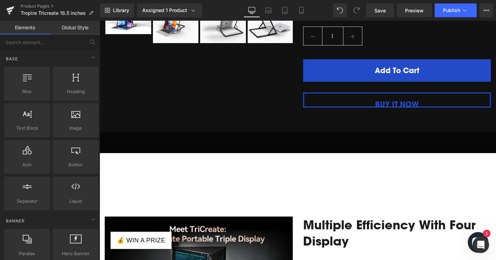
click at [481, 239] on div "Open Intercom Messenger" at bounding box center [481, 244] width 23 height 23
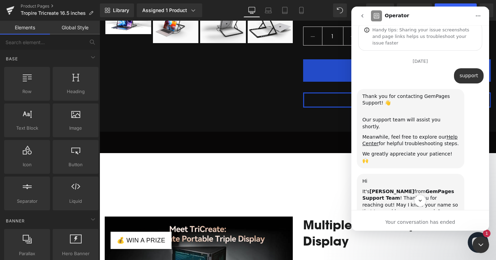
scroll to position [0, 0]
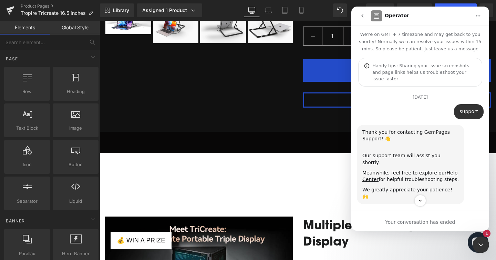
click at [483, 238] on div "Close Intercom Messenger" at bounding box center [481, 244] width 17 height 17
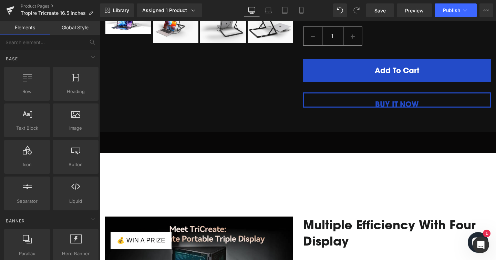
click at [475, 235] on icon "Chat window" at bounding box center [478, 242] width 20 height 20
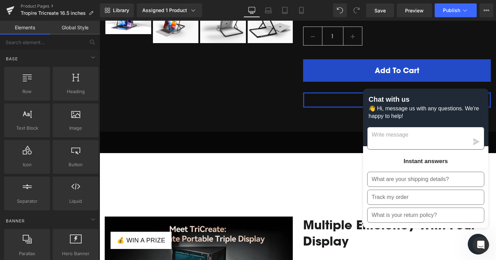
click at [423, 132] on textarea "Message us" at bounding box center [418, 138] width 101 height 22
